Goal: Find specific page/section: Find specific page/section

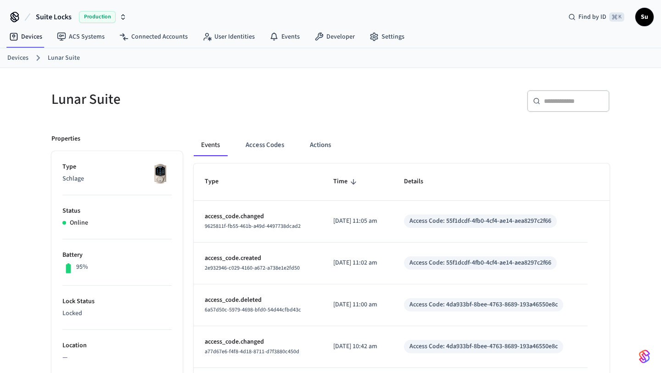
click at [24, 57] on link "Devices" at bounding box center [17, 58] width 21 height 10
click at [22, 56] on link "Devices" at bounding box center [17, 58] width 21 height 10
